Goal: Navigation & Orientation: Find specific page/section

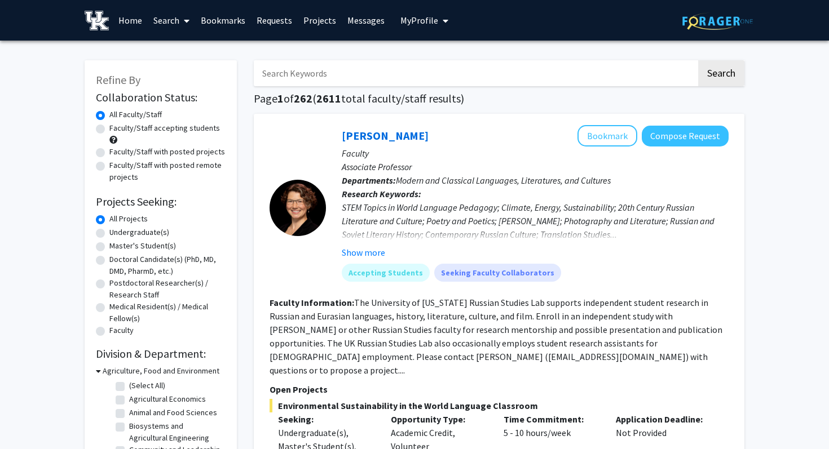
click at [271, 23] on link "Requests" at bounding box center [274, 20] width 47 height 39
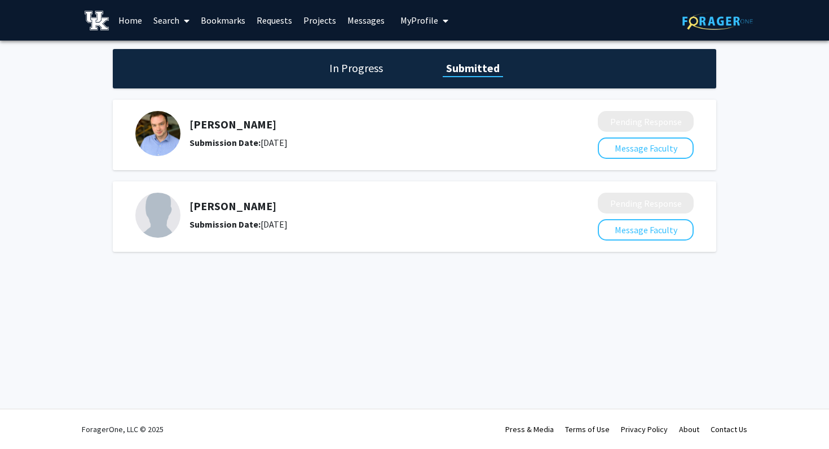
click at [154, 203] on img at bounding box center [157, 215] width 45 height 45
click at [178, 134] on img at bounding box center [157, 133] width 45 height 45
click at [361, 70] on h1 "In Progress" at bounding box center [356, 68] width 60 height 16
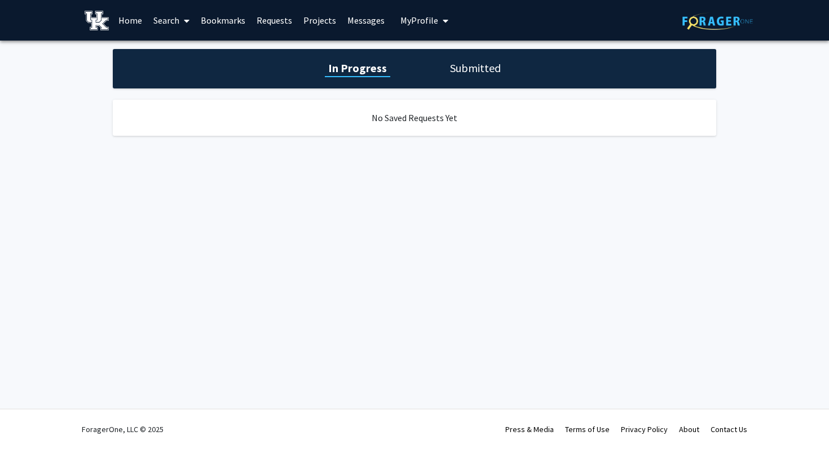
click at [312, 19] on link "Projects" at bounding box center [320, 20] width 44 height 39
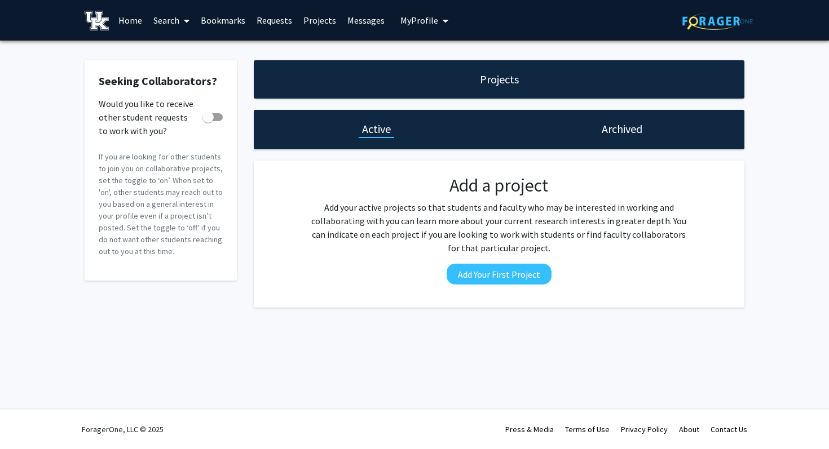
click at [260, 23] on link "Requests" at bounding box center [274, 20] width 47 height 39
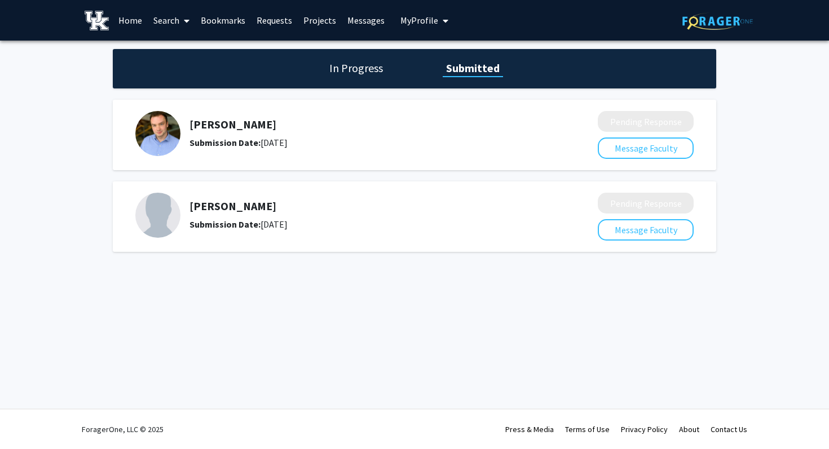
click at [229, 20] on link "Bookmarks" at bounding box center [223, 20] width 56 height 39
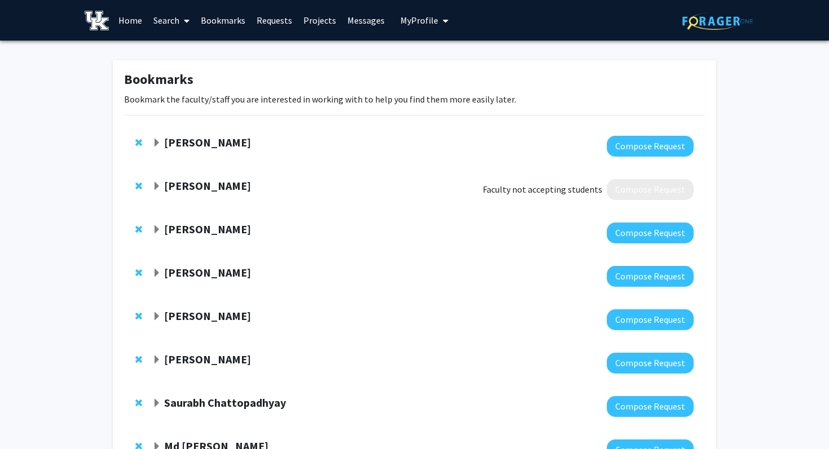
click at [138, 184] on span "Remove Sathya Velmurugan from bookmarks" at bounding box center [138, 186] width 7 height 9
